Goal: Information Seeking & Learning: Learn about a topic

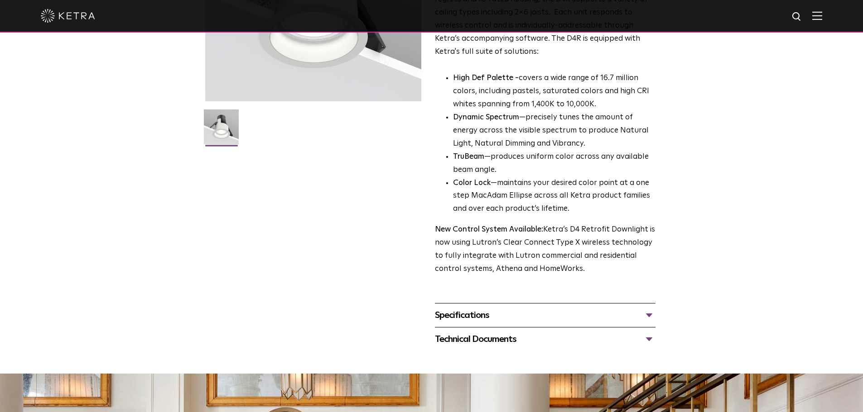
scroll to position [181, 0]
click at [574, 322] on div "Specifications" at bounding box center [545, 315] width 221 height 14
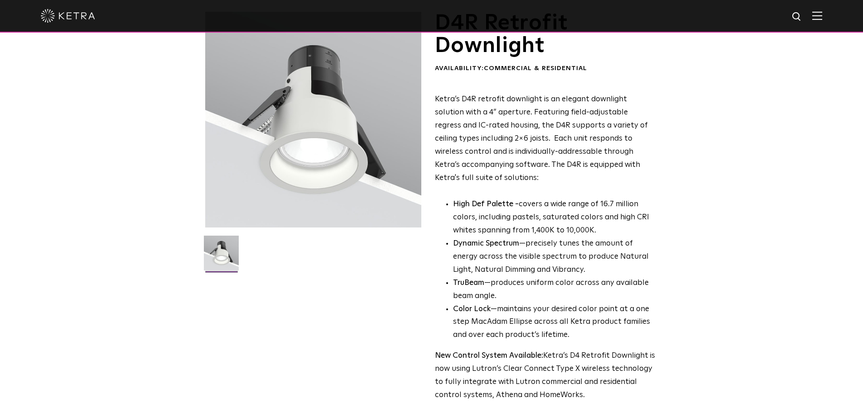
scroll to position [0, 0]
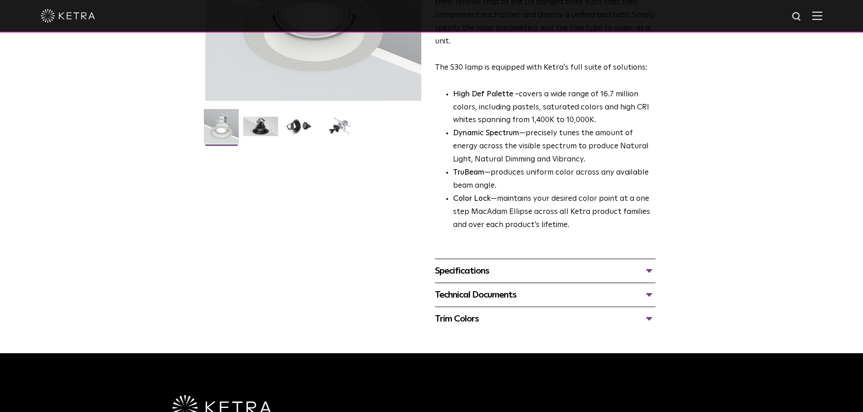
click at [524, 275] on div "Specifications" at bounding box center [545, 271] width 221 height 14
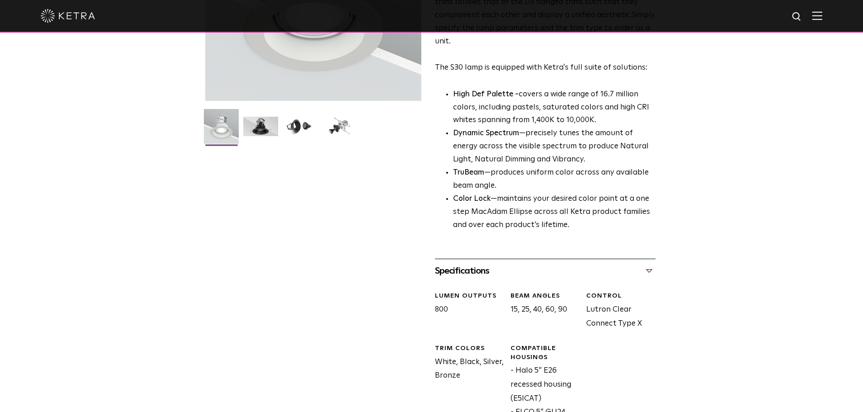
click at [524, 274] on div "Specifications" at bounding box center [545, 271] width 221 height 14
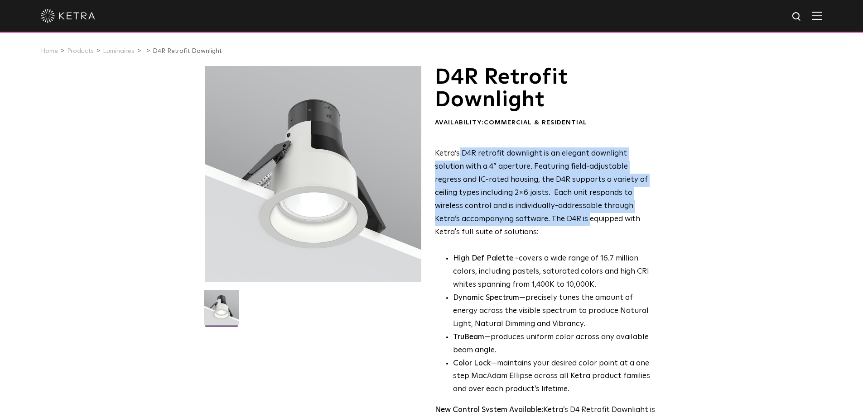
drag, startPoint x: 457, startPoint y: 157, endPoint x: 508, endPoint y: 219, distance: 80.8
click at [508, 219] on p "Ketra’s D4R retrofit downlight is an elegant downlight solution with a 4” apert…" at bounding box center [545, 193] width 221 height 91
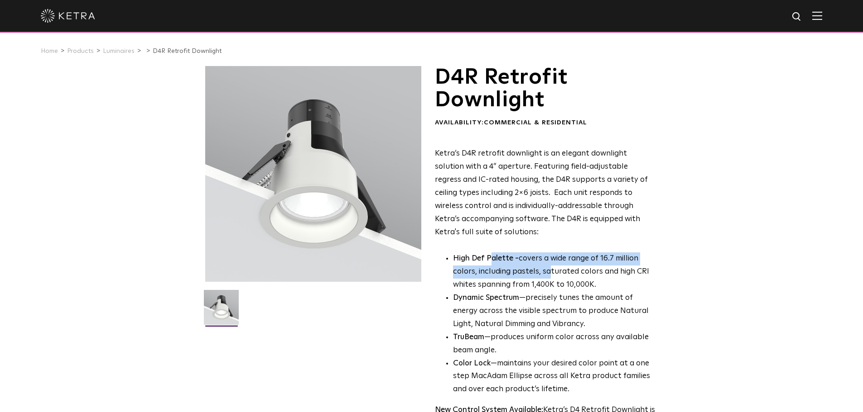
drag, startPoint x: 488, startPoint y: 254, endPoint x: 551, endPoint y: 272, distance: 65.4
click at [551, 272] on p "High Def Palette - covers a wide range of 16.7 million colors, including pastel…" at bounding box center [554, 272] width 202 height 39
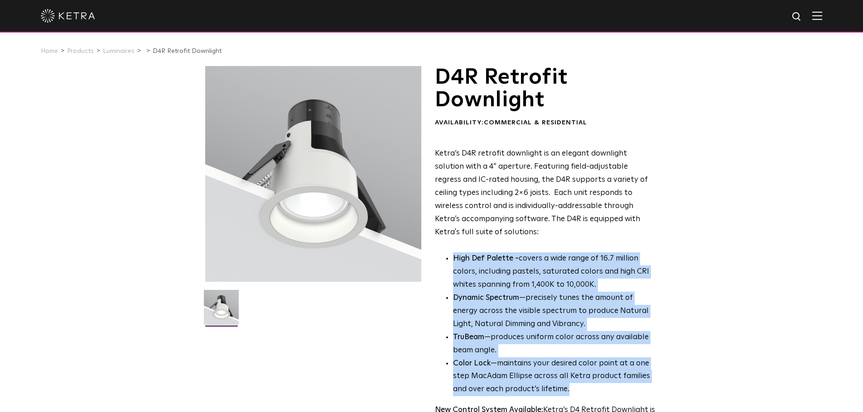
drag, startPoint x: 453, startPoint y: 259, endPoint x: 613, endPoint y: 391, distance: 207.4
click at [613, 391] on ul "High Def Palette - covers a wide range of 16.7 million colors, including pastel…" at bounding box center [545, 325] width 221 height 144
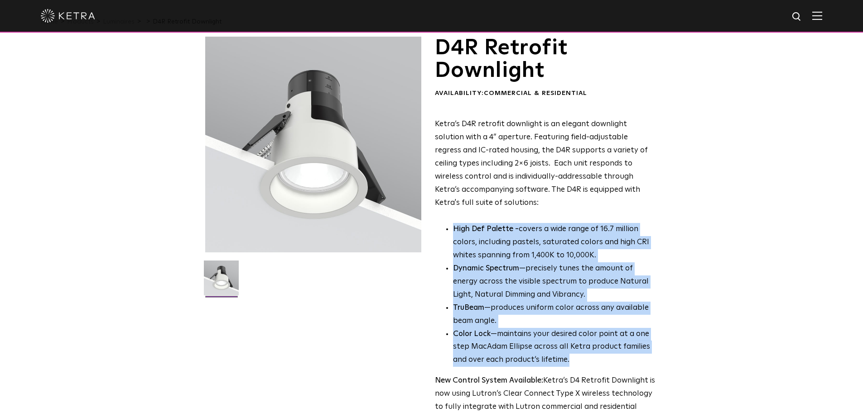
click at [604, 366] on div "Ketra’s D4R retrofit downlight is an elegant downlight solution with a 4” apert…" at bounding box center [545, 272] width 221 height 309
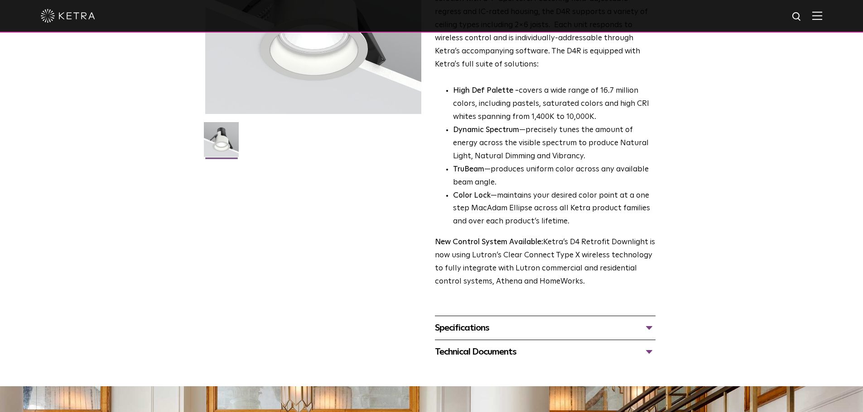
scroll to position [181, 0]
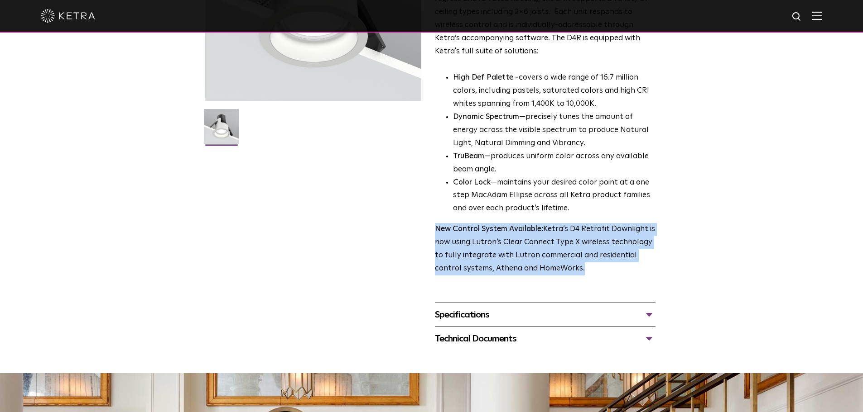
drag, startPoint x: 578, startPoint y: 269, endPoint x: 428, endPoint y: 222, distance: 156.5
click at [428, 222] on div "D4R Retrofit Downlight Availability: Commercial & Residential Ketra’s D4R retro…" at bounding box center [431, 118] width 453 height 466
drag, startPoint x: 434, startPoint y: 223, endPoint x: 447, endPoint y: 226, distance: 13.9
click at [434, 223] on div "D4R Retrofit Downlight Availability: Commercial & Residential Ketra’s D4R retro…" at bounding box center [431, 118] width 453 height 466
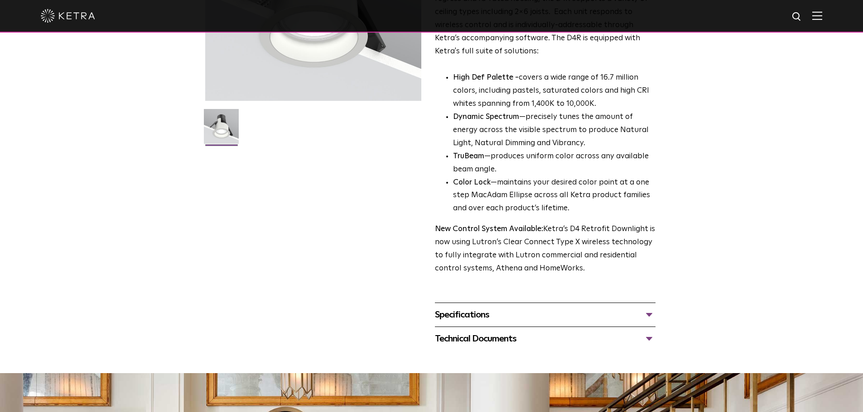
click at [594, 263] on p "New Control System Available: Ketra’s D4 Retrofit Downlight is now using Lutron…" at bounding box center [545, 249] width 221 height 53
drag, startPoint x: 598, startPoint y: 265, endPoint x: 437, endPoint y: 225, distance: 165.5
click at [437, 225] on p "New Control System Available: Ketra’s D4 Retrofit Downlight is now using Lutron…" at bounding box center [545, 249] width 221 height 53
click at [437, 225] on strong "New Control System Available:" at bounding box center [489, 229] width 108 height 8
click at [546, 315] on div "Specifications" at bounding box center [545, 315] width 221 height 14
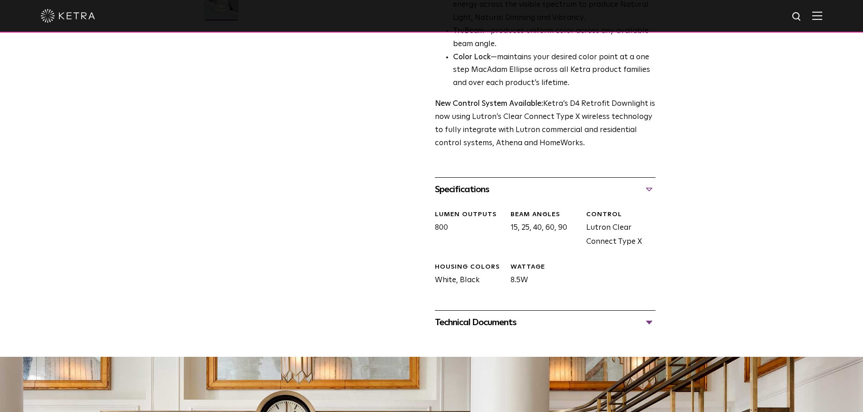
scroll to position [317, 0]
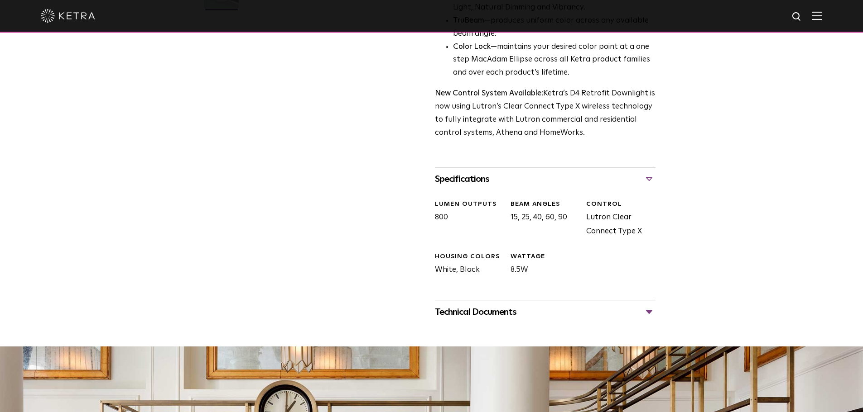
click at [634, 179] on div "Specifications" at bounding box center [545, 179] width 221 height 14
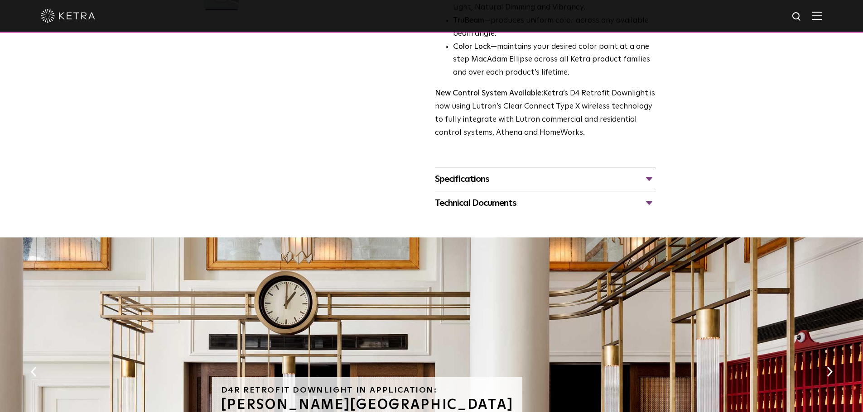
click at [641, 199] on div "Technical Documents" at bounding box center [545, 203] width 221 height 14
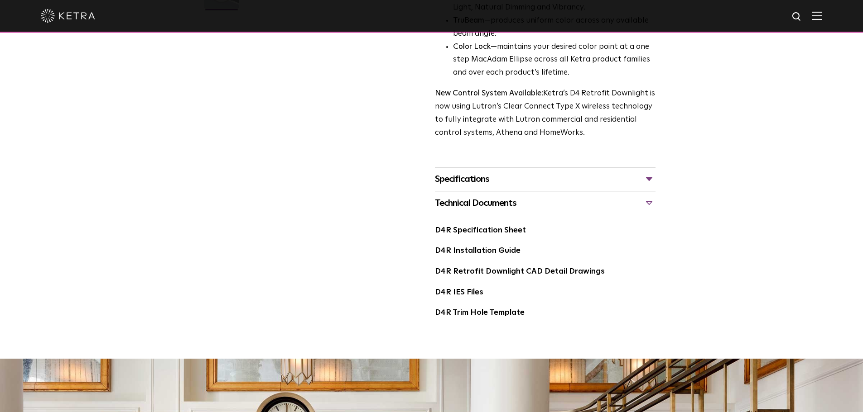
click at [641, 199] on div "Technical Documents" at bounding box center [545, 203] width 221 height 14
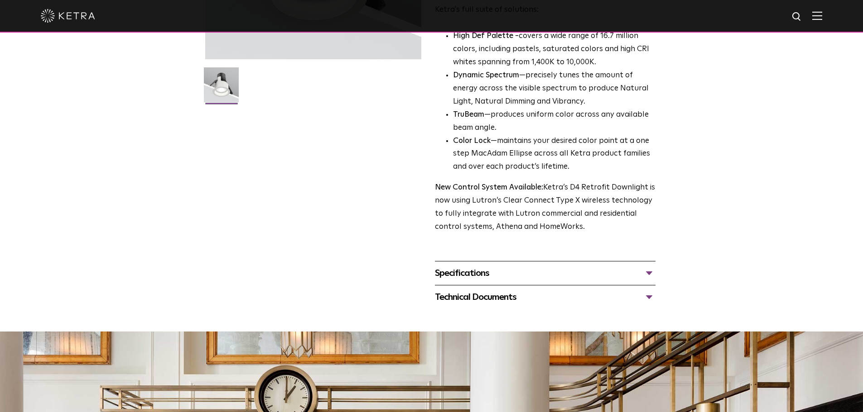
scroll to position [226, 0]
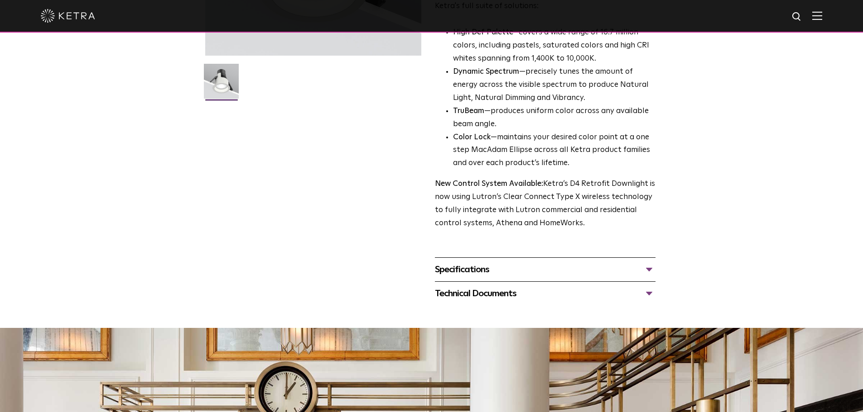
click at [589, 295] on div "Technical Documents" at bounding box center [545, 294] width 221 height 14
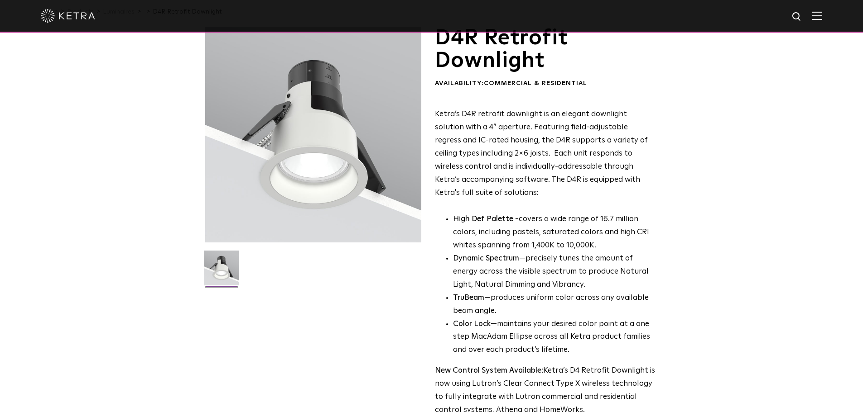
scroll to position [0, 0]
